Goal: Task Accomplishment & Management: Use online tool/utility

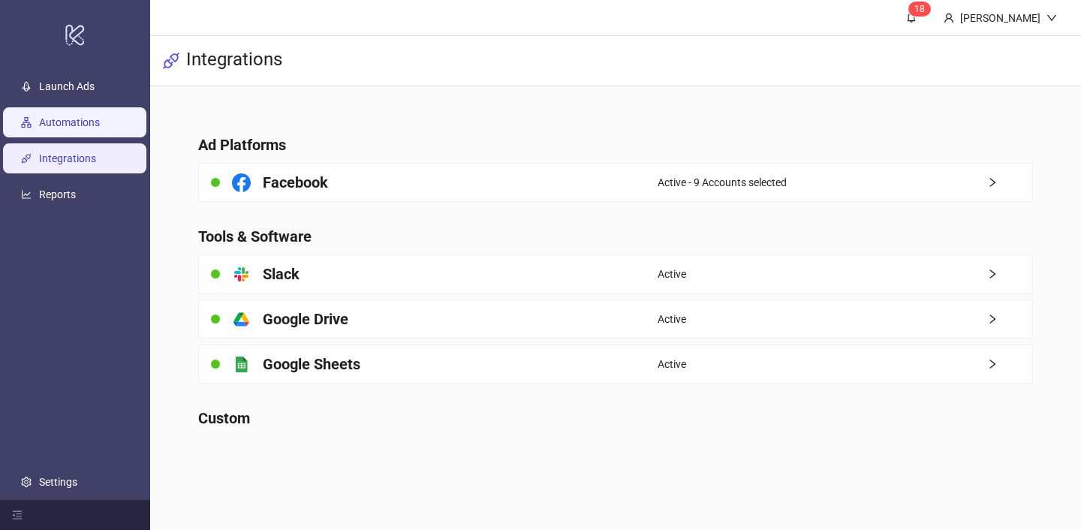
click at [71, 117] on link "Automations" at bounding box center [69, 122] width 61 height 12
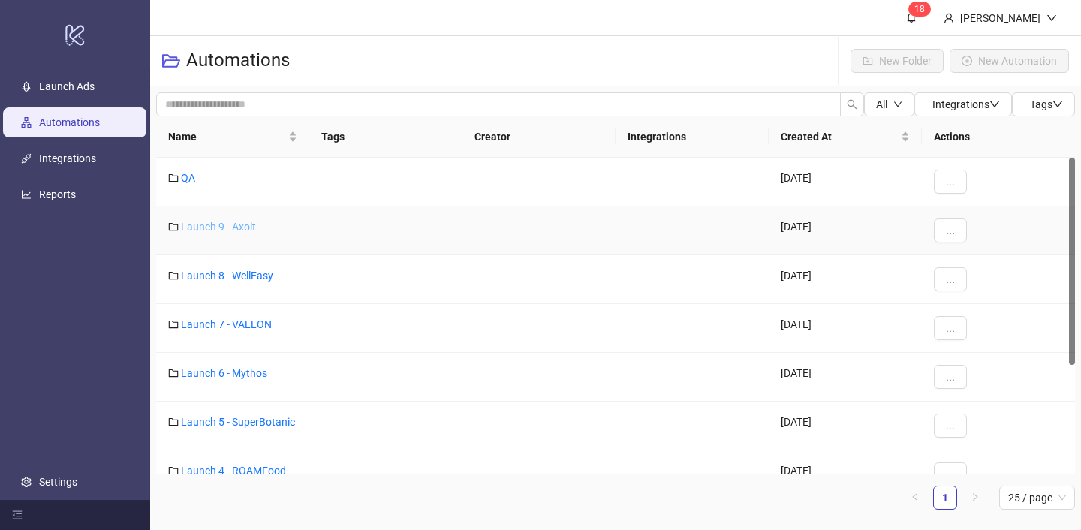
click at [246, 221] on link "Launch 9 - Axolt" at bounding box center [218, 227] width 75 height 12
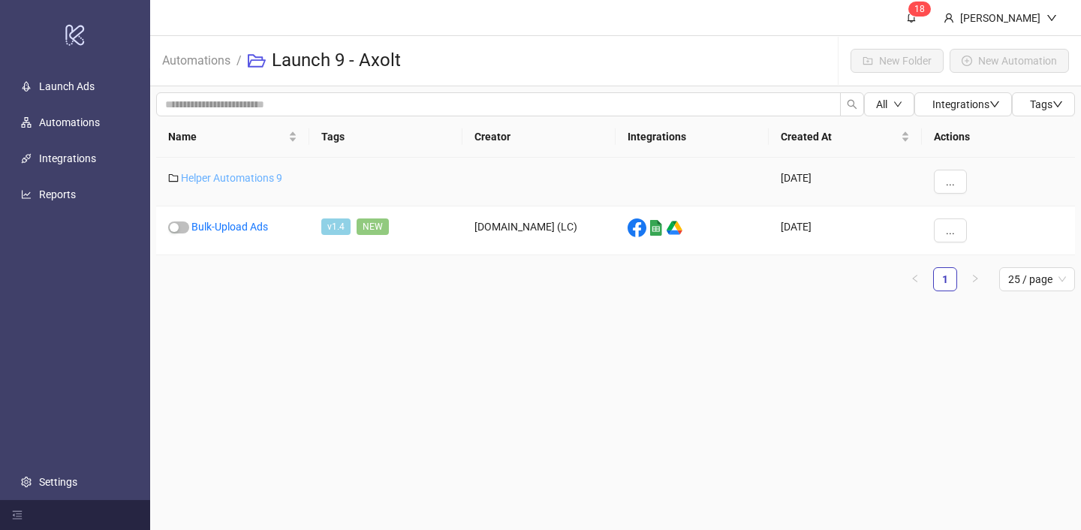
click at [254, 178] on link "Helper Automations 9" at bounding box center [231, 178] width 101 height 12
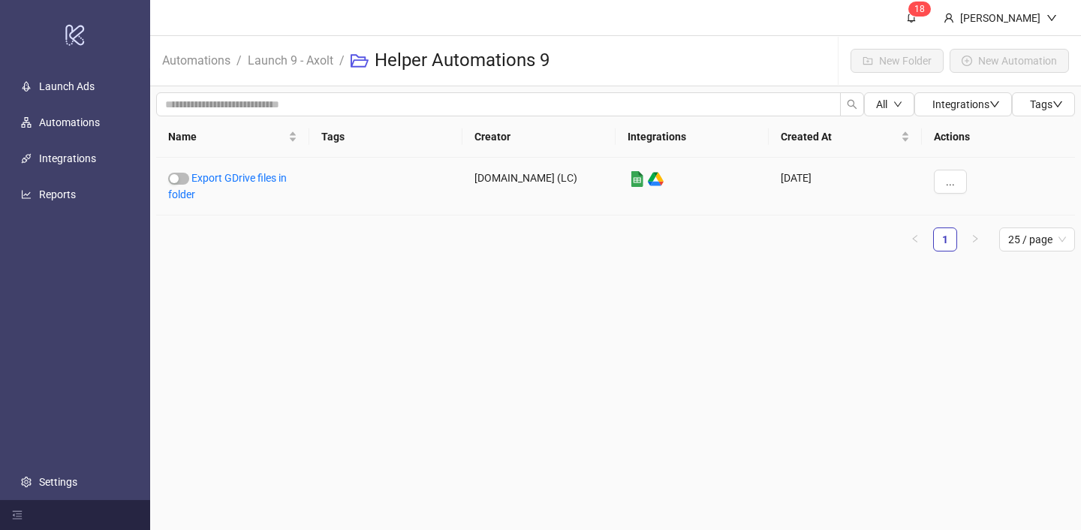
click at [254, 178] on link "Export GDrive files in folder" at bounding box center [227, 186] width 119 height 29
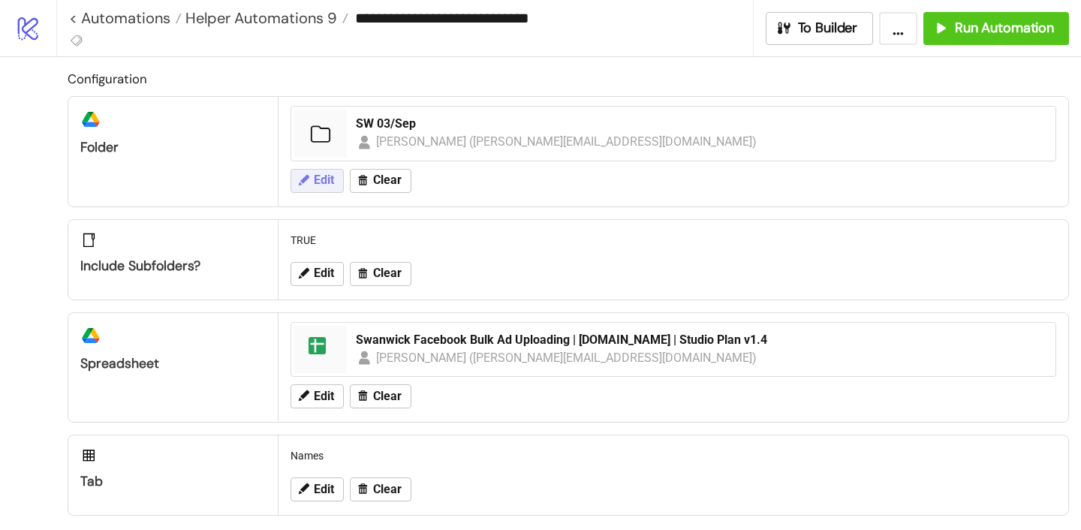
click at [327, 173] on span "Edit" at bounding box center [324, 180] width 20 height 14
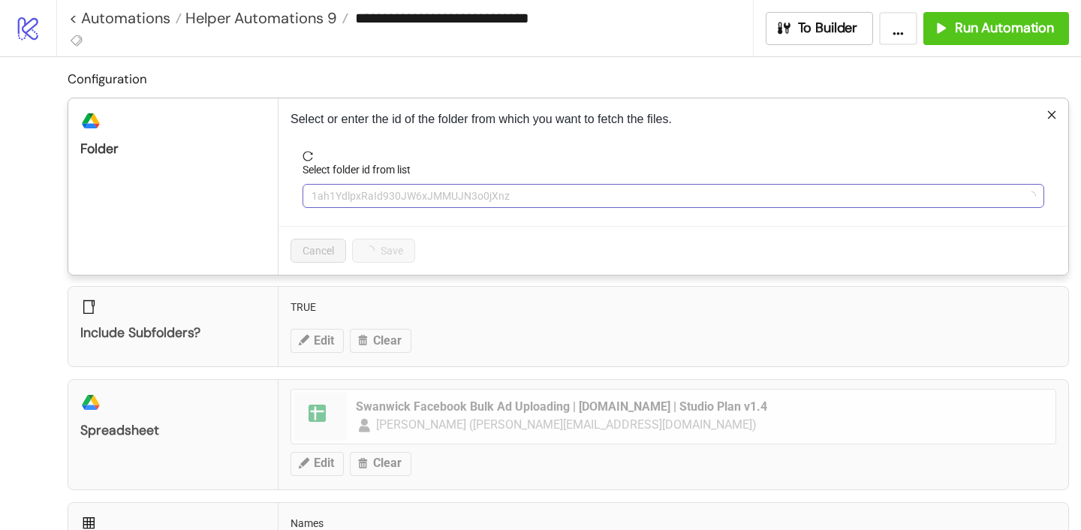
click at [360, 194] on span "1ah1YdlpxRaId930JW6xJMMUJN3o0jXnz" at bounding box center [673, 196] width 724 height 23
click at [331, 204] on span "SW 03/Sep" at bounding box center [673, 196] width 724 height 23
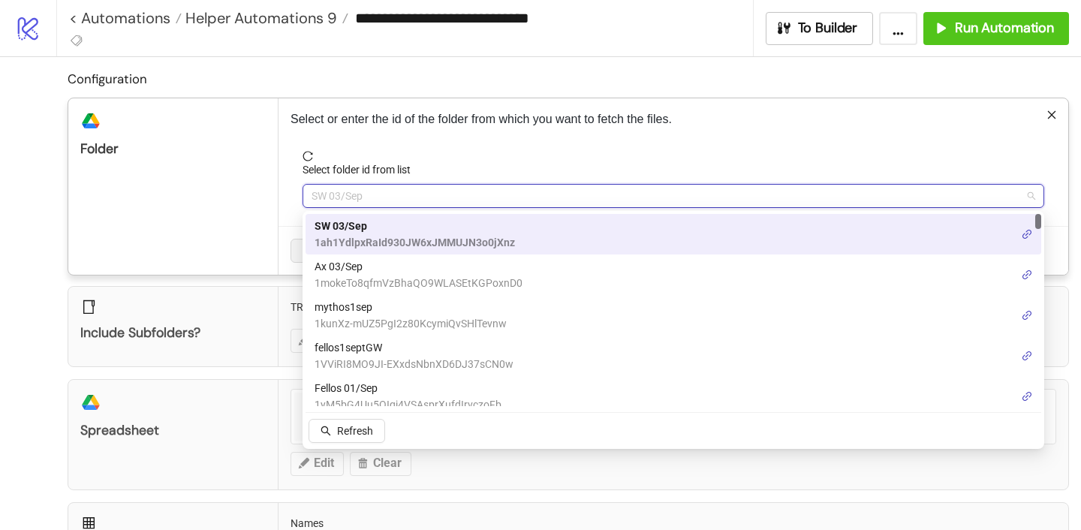
click at [264, 233] on div "platform/google_drive Folder" at bounding box center [173, 186] width 210 height 176
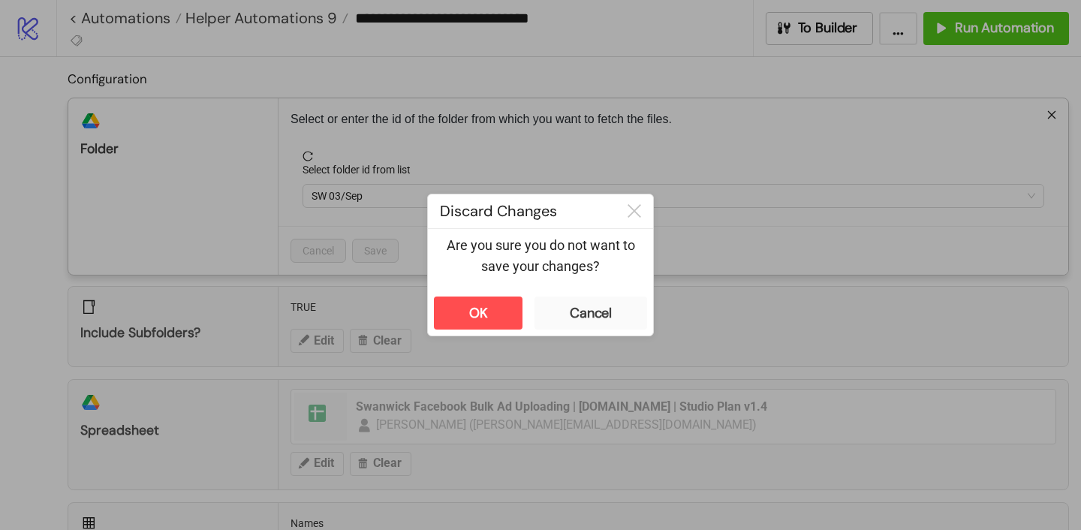
click at [278, 326] on div "**********" at bounding box center [540, 265] width 1081 height 530
click at [449, 327] on button "OK" at bounding box center [478, 312] width 89 height 33
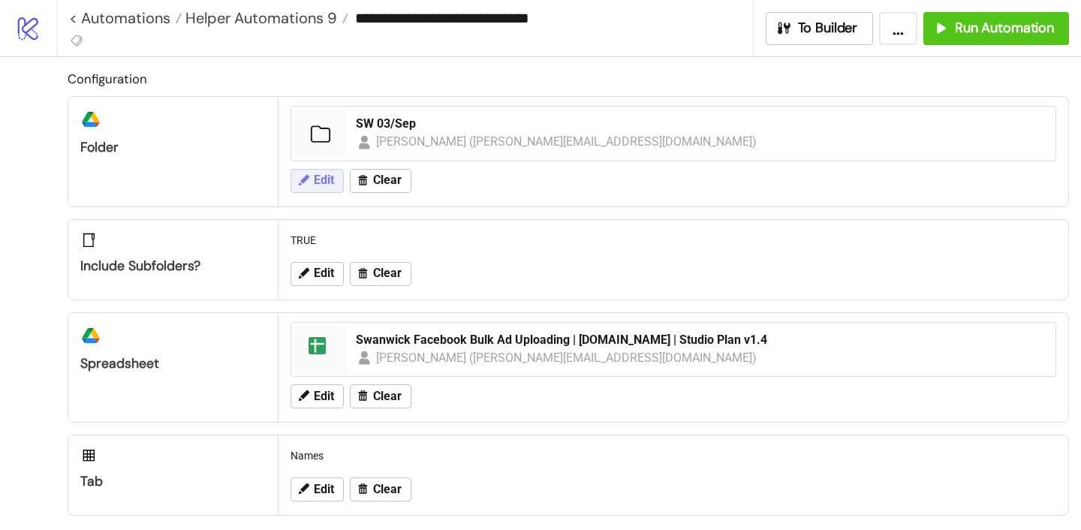
click at [329, 173] on span "Edit" at bounding box center [324, 180] width 20 height 14
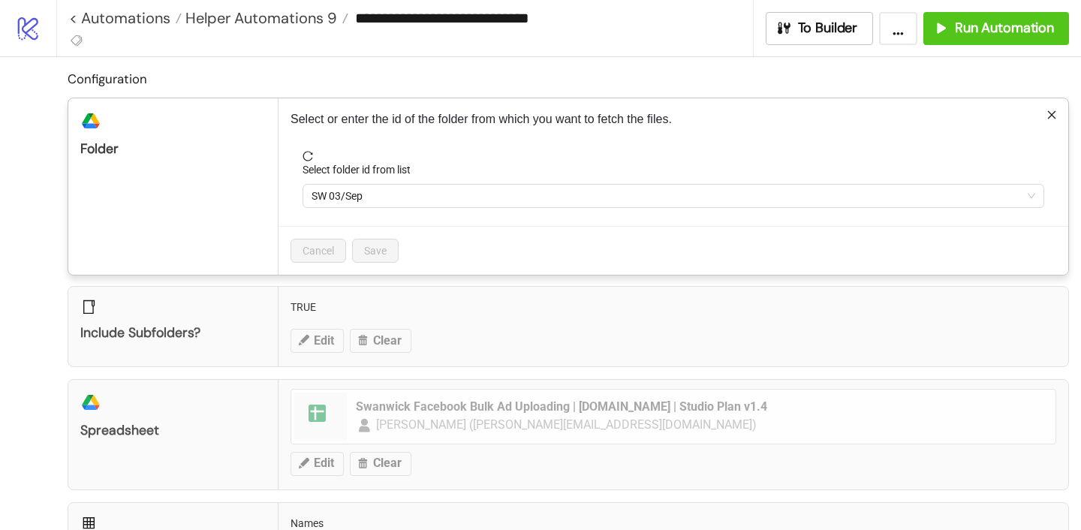
click at [355, 178] on div "Select folder id from list" at bounding box center [673, 172] width 742 height 23
click at [354, 197] on span "SW 03/Sep" at bounding box center [673, 196] width 724 height 23
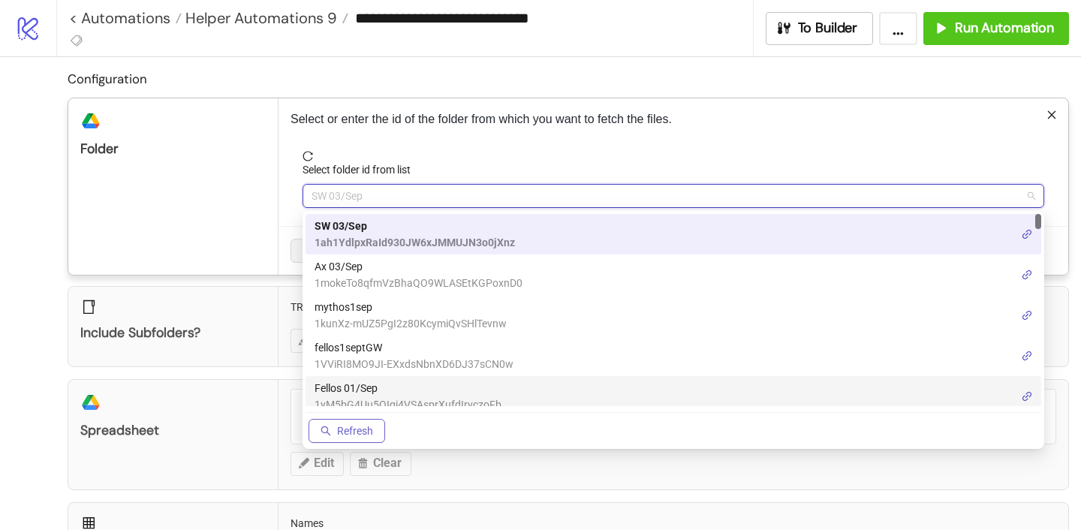
click at [355, 429] on span "Refresh" at bounding box center [355, 431] width 36 height 12
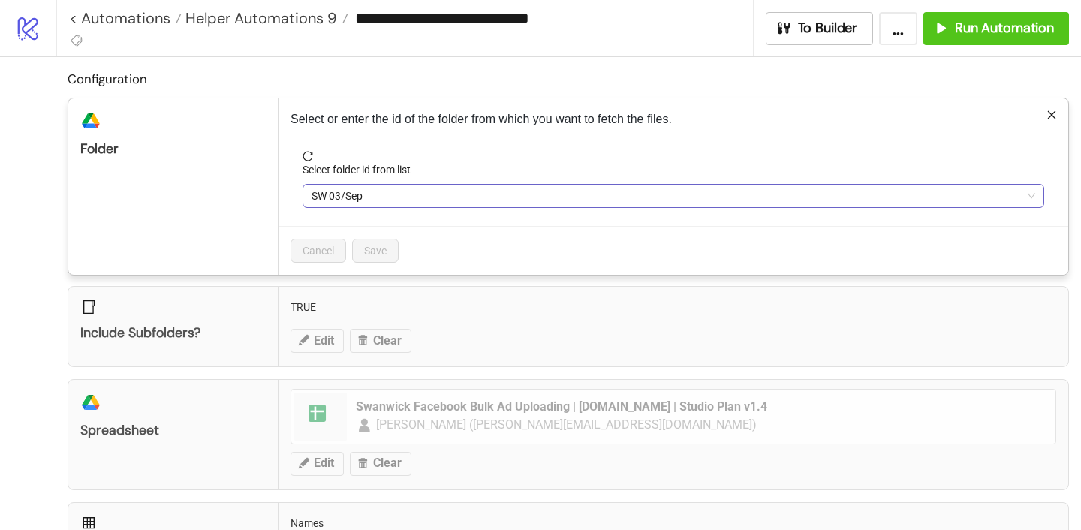
click at [368, 200] on span "SW 03/Sep" at bounding box center [673, 196] width 724 height 23
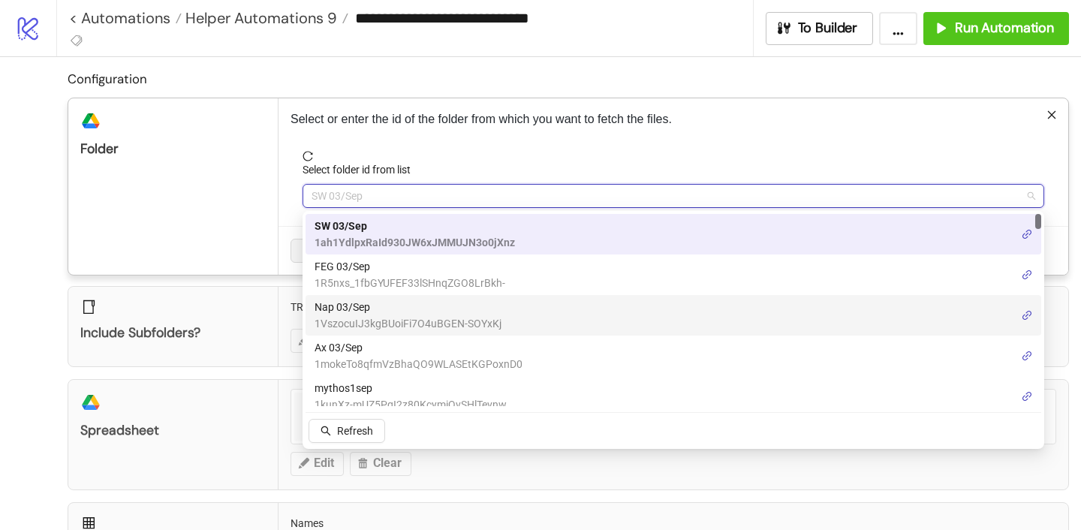
click at [359, 309] on span "Nap 03/Sep" at bounding box center [407, 307] width 187 height 17
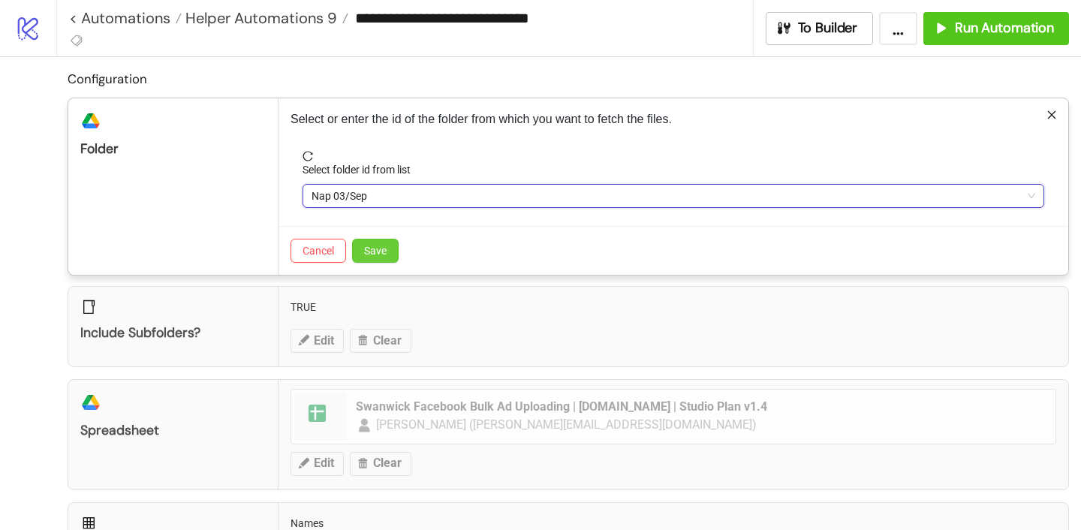
click at [375, 251] on span "Save" at bounding box center [375, 251] width 23 height 12
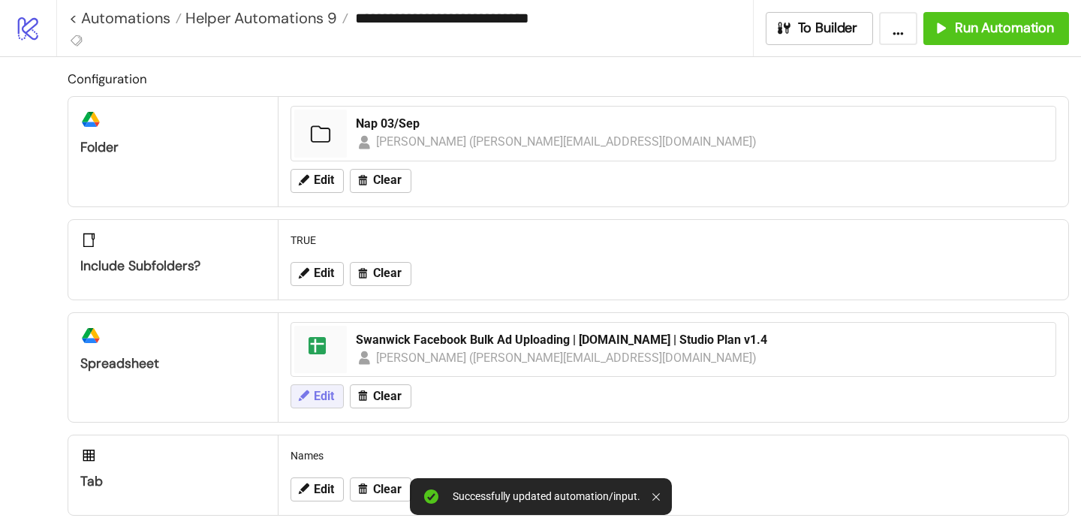
click at [307, 401] on icon at bounding box center [303, 396] width 14 height 14
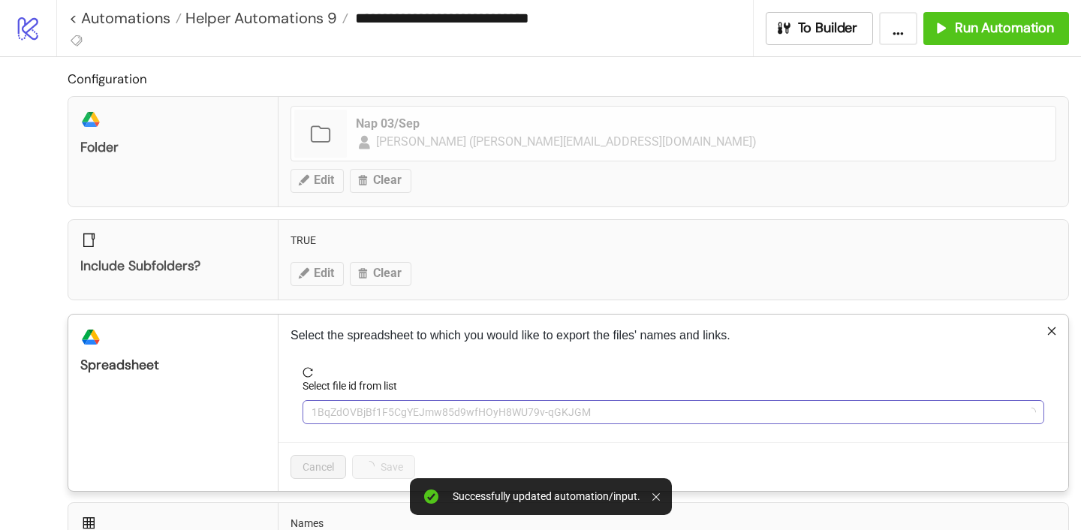
click at [374, 403] on span "1BqZdOVBjBf1F5CgYEJmw85d9wfHOyH8WU79v-qGKJGM" at bounding box center [673, 412] width 724 height 23
click at [374, 403] on span "Swanwick Facebook Bulk Ad Uploading | [DOMAIN_NAME] | Studio Plan v1.4" at bounding box center [673, 412] width 724 height 23
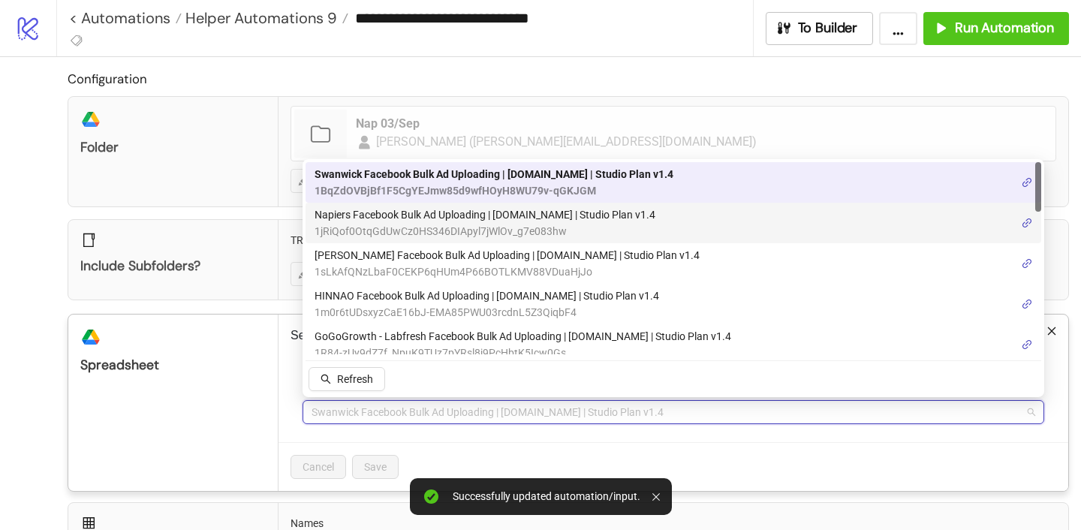
click at [374, 218] on span "Napiers Facebook Bulk Ad Uploading | [DOMAIN_NAME] | Studio Plan v1.4" at bounding box center [484, 214] width 341 height 17
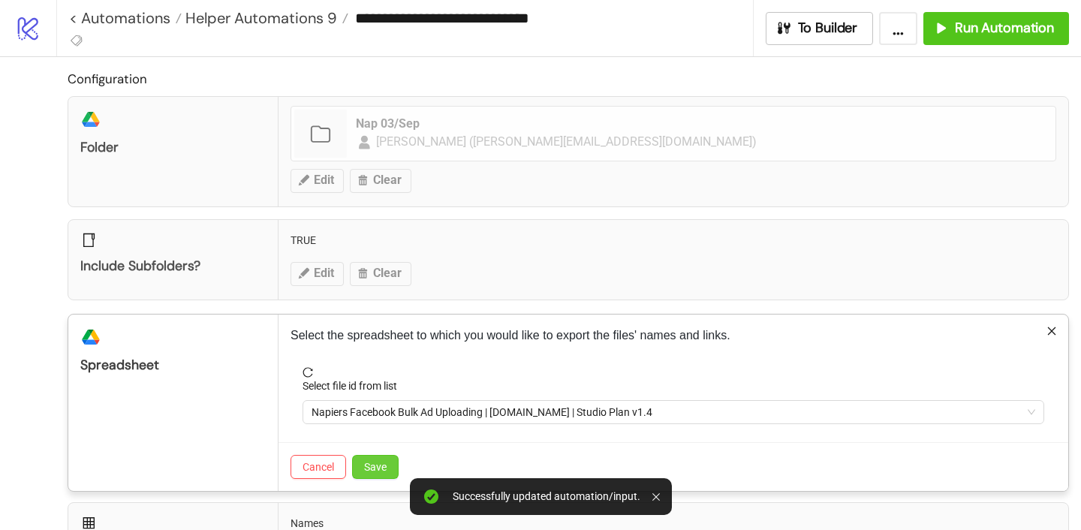
click at [381, 468] on span "Save" at bounding box center [375, 467] width 23 height 12
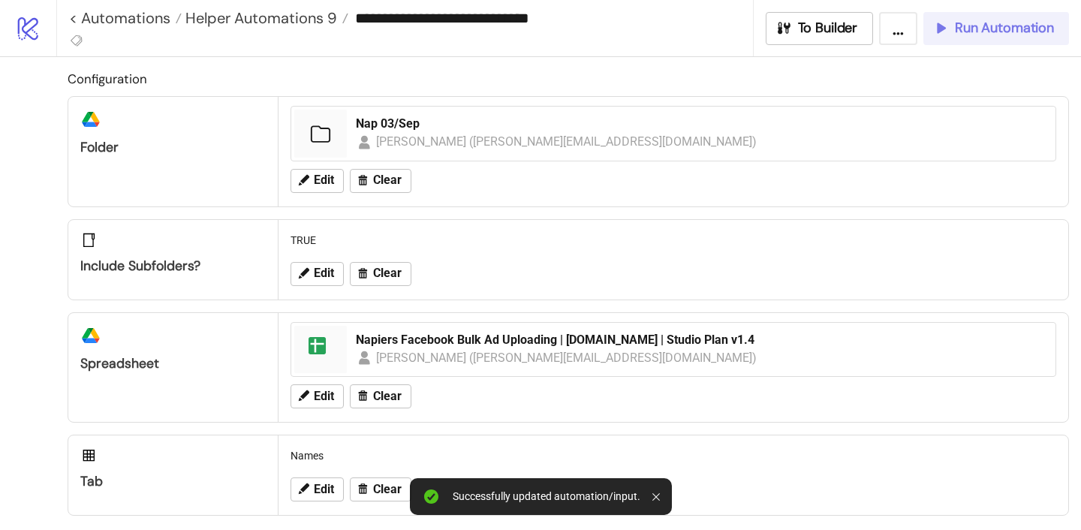
click at [985, 16] on button "Run Automation" at bounding box center [996, 28] width 146 height 33
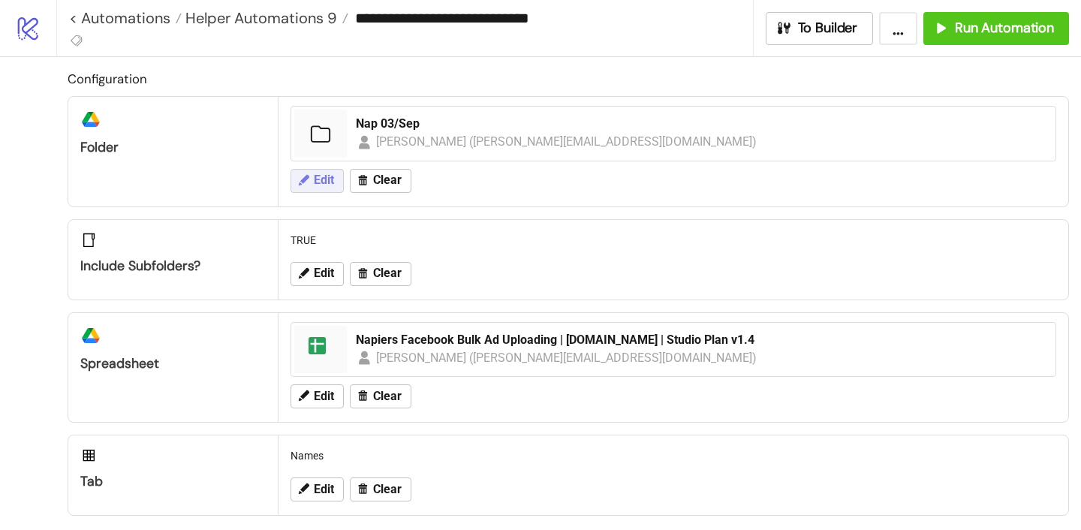
click at [325, 179] on span "Edit" at bounding box center [324, 180] width 20 height 14
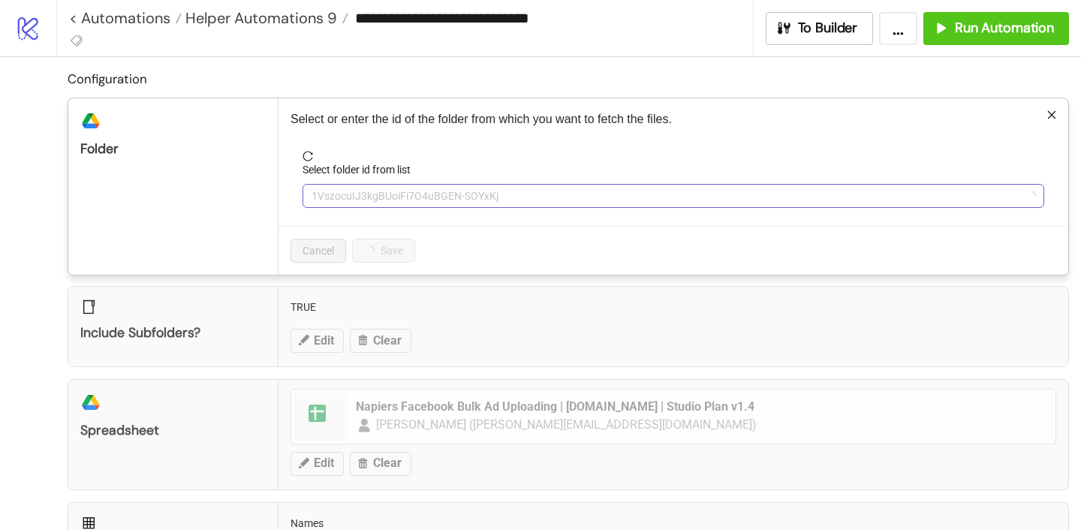
click at [350, 200] on span "1VszocuIJ3kgBUoiFi7O4uBGEN-SOYxKj" at bounding box center [673, 196] width 724 height 23
click at [350, 200] on span "Nap 03/Sep" at bounding box center [673, 196] width 724 height 23
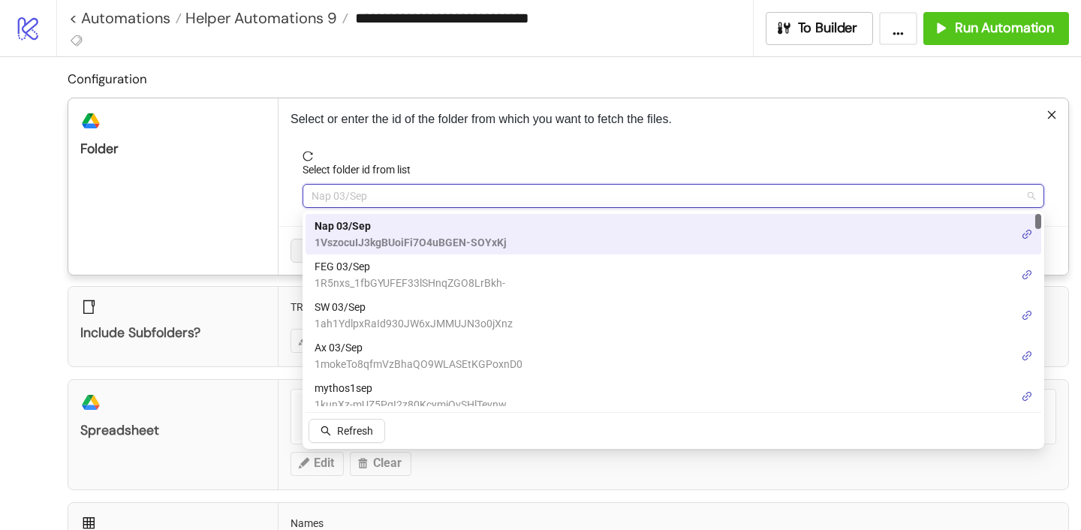
click at [349, 258] on span "FEG 03/Sep" at bounding box center [409, 266] width 191 height 17
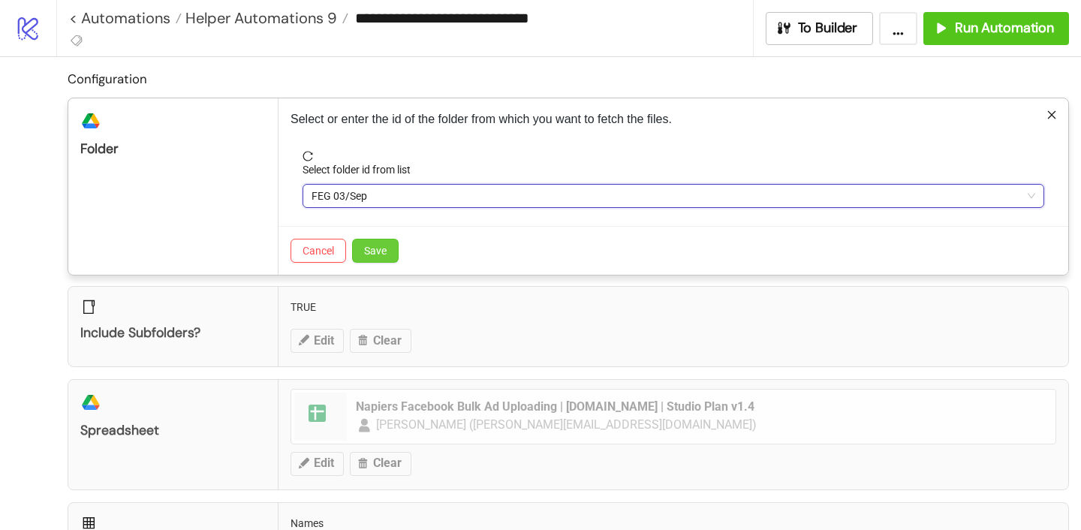
click at [361, 250] on button "Save" at bounding box center [375, 251] width 47 height 24
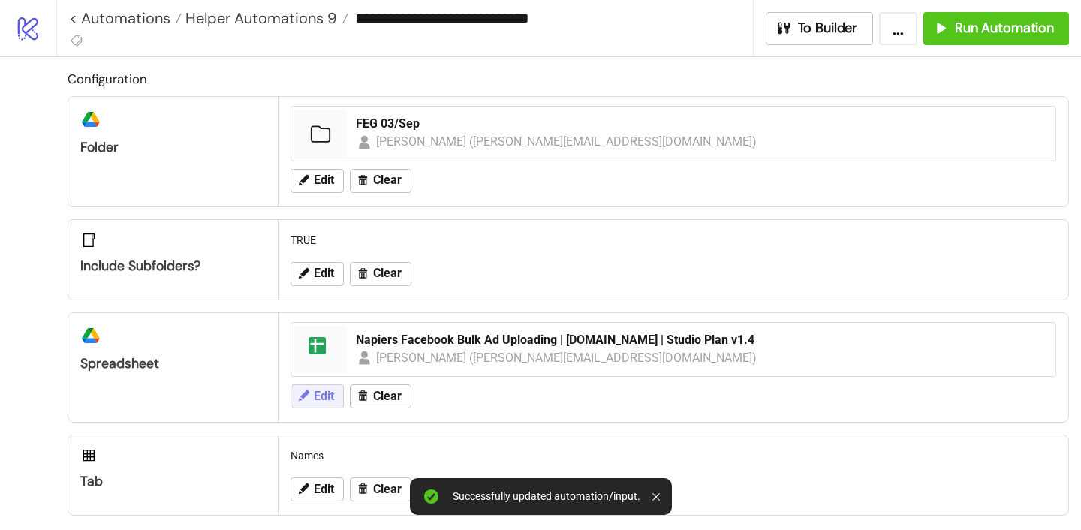
click at [335, 392] on button "Edit" at bounding box center [316, 396] width 53 height 24
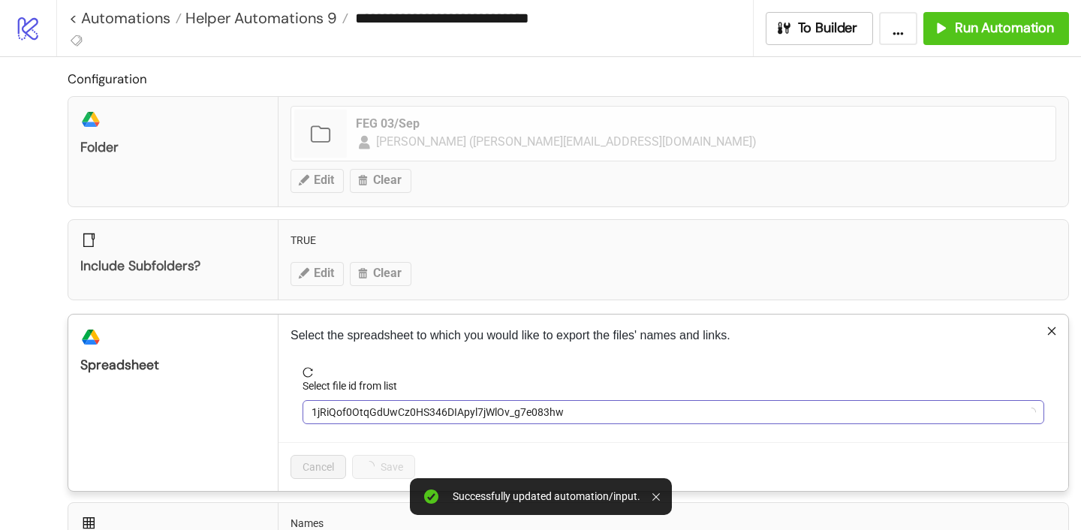
click at [352, 405] on span "1jRiQof0OtqGdUwCz0HS346DIApyl7jWlOv_g7e083hw" at bounding box center [673, 412] width 724 height 23
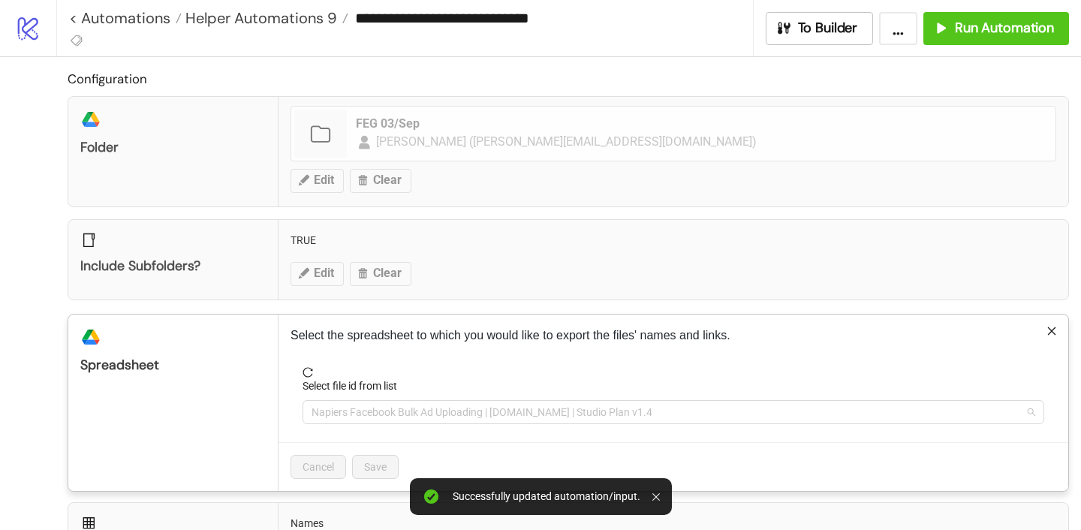
click at [352, 405] on span "Napiers Facebook Bulk Ad Uploading | [DOMAIN_NAME] | Studio Plan v1.4" at bounding box center [673, 412] width 724 height 23
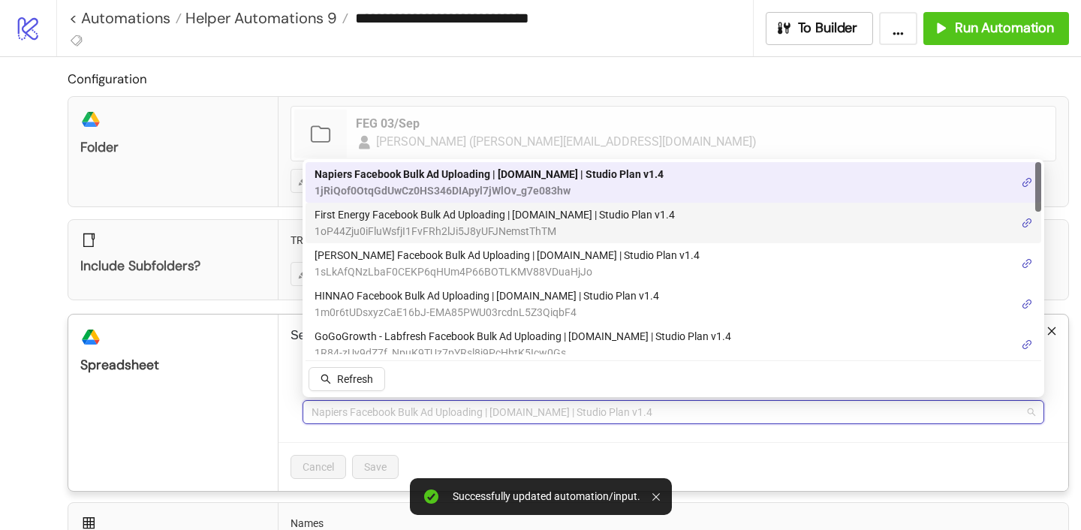
click at [381, 211] on span "First Energy Facebook Bulk Ad Uploading | [DOMAIN_NAME] | Studio Plan v1.4" at bounding box center [494, 214] width 360 height 17
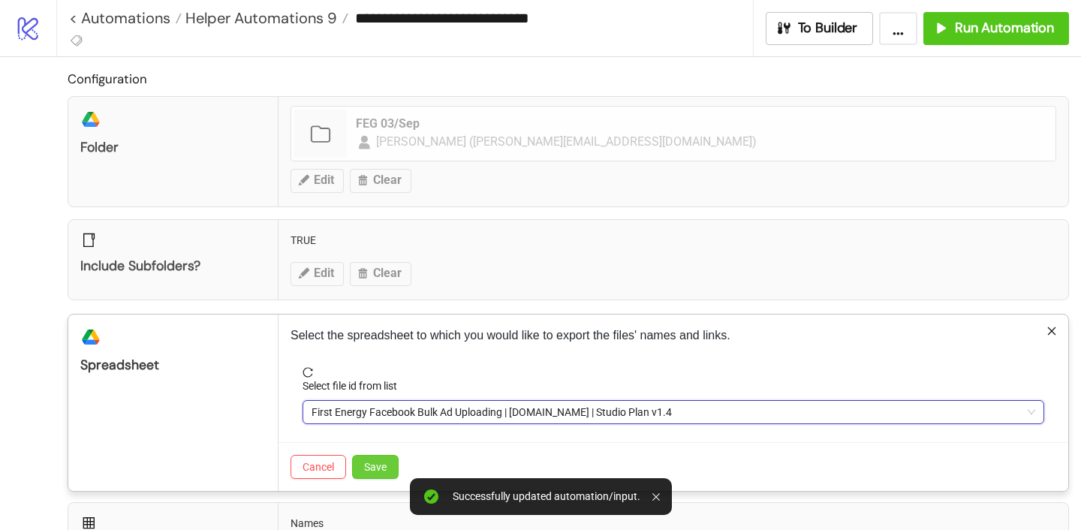
click at [372, 470] on span "Save" at bounding box center [375, 467] width 23 height 12
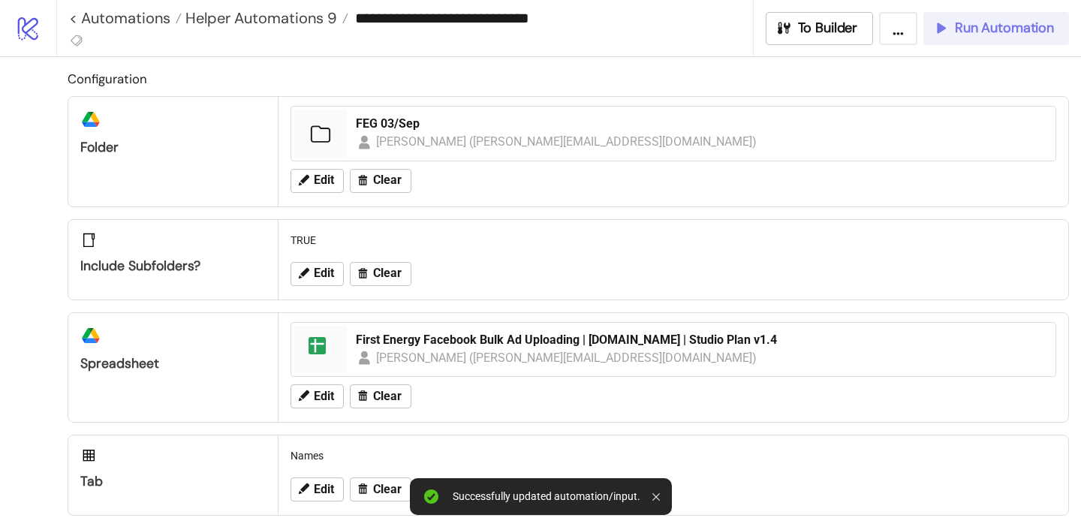
click at [997, 25] on span "Run Automation" at bounding box center [1004, 28] width 99 height 17
